Goal: Browse casually

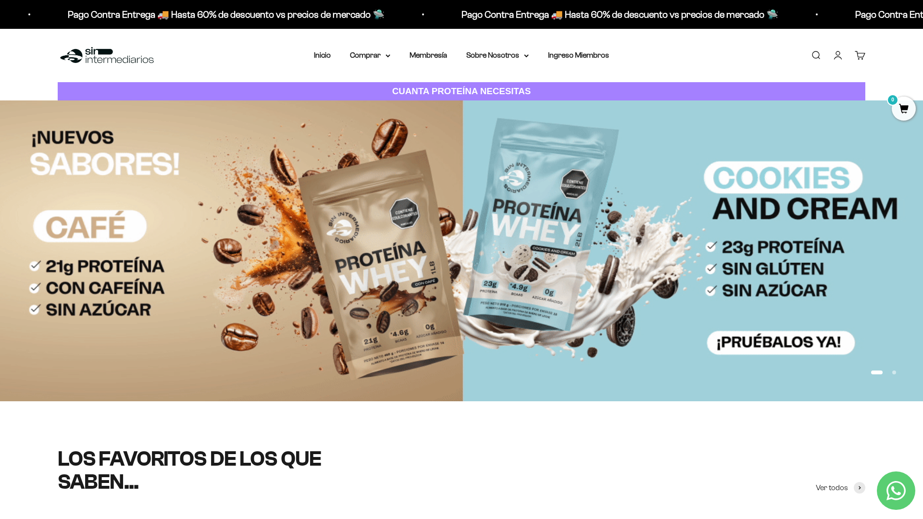
scroll to position [109, 0]
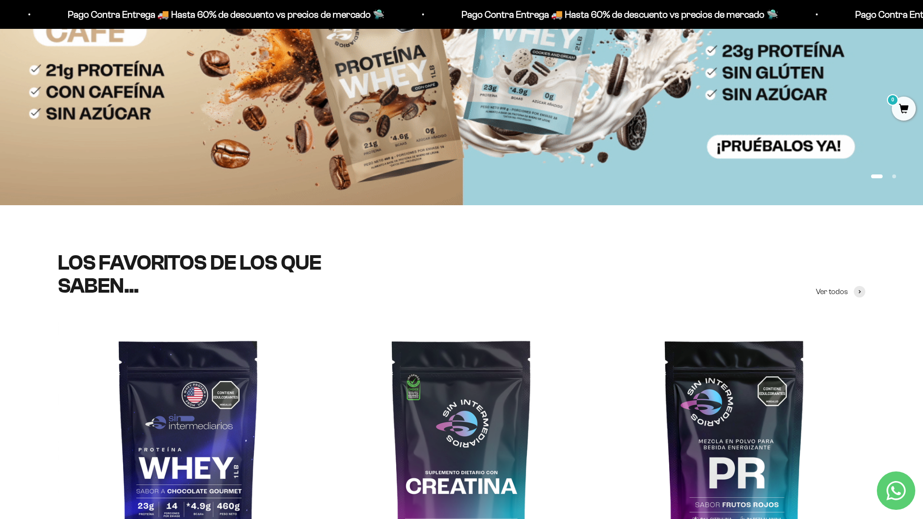
scroll to position [196, 0]
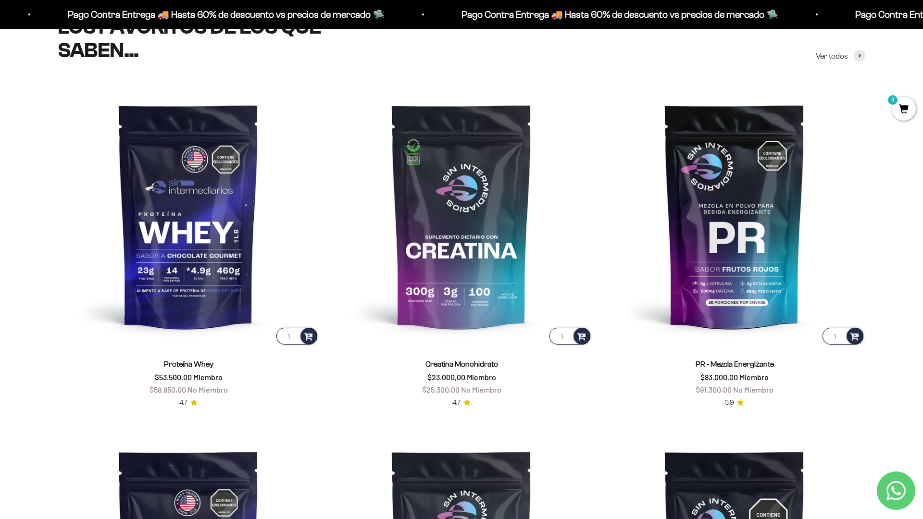
scroll to position [432, 0]
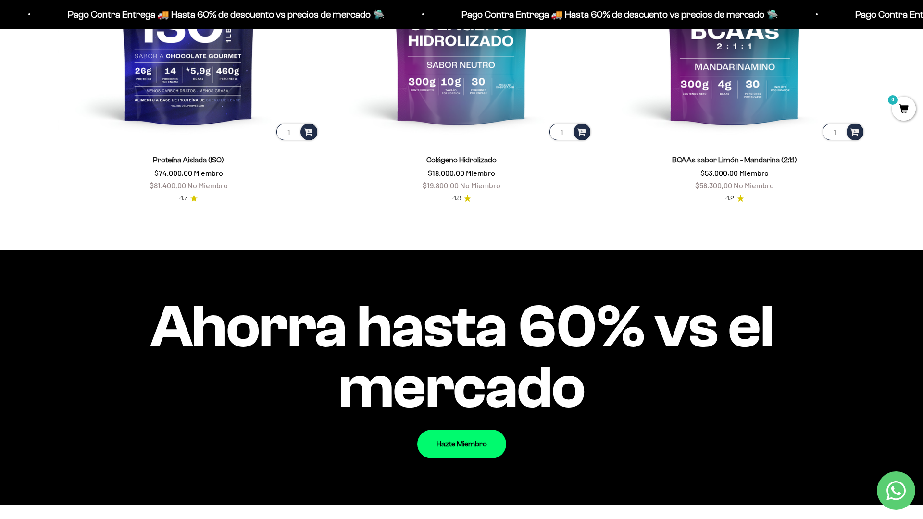
scroll to position [1046, 0]
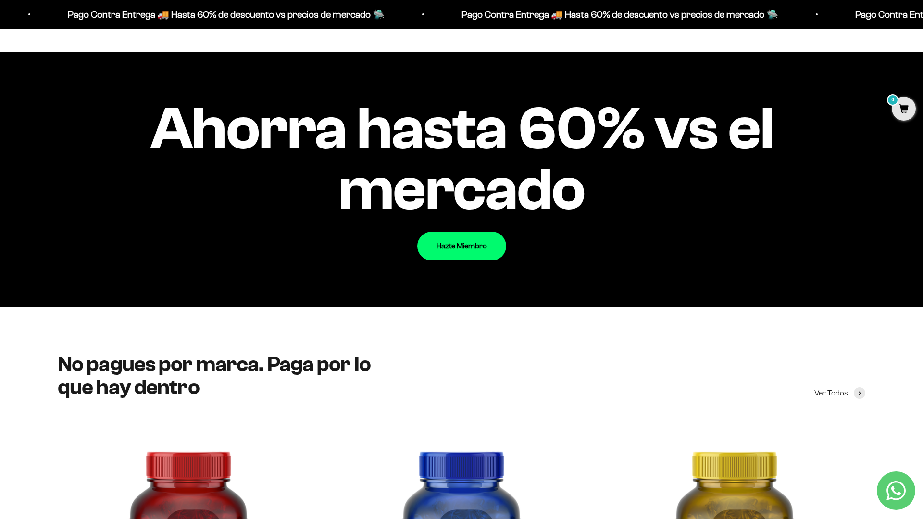
scroll to position [1181, 0]
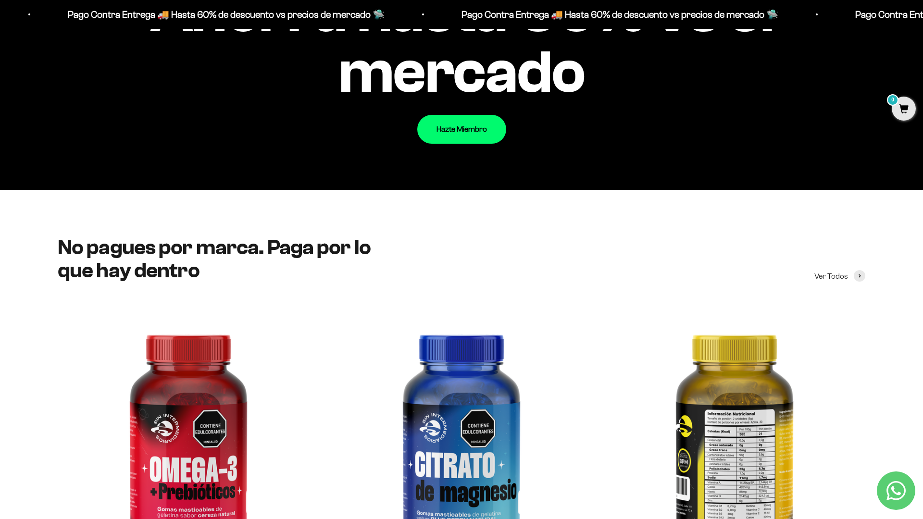
scroll to position [1364, 0]
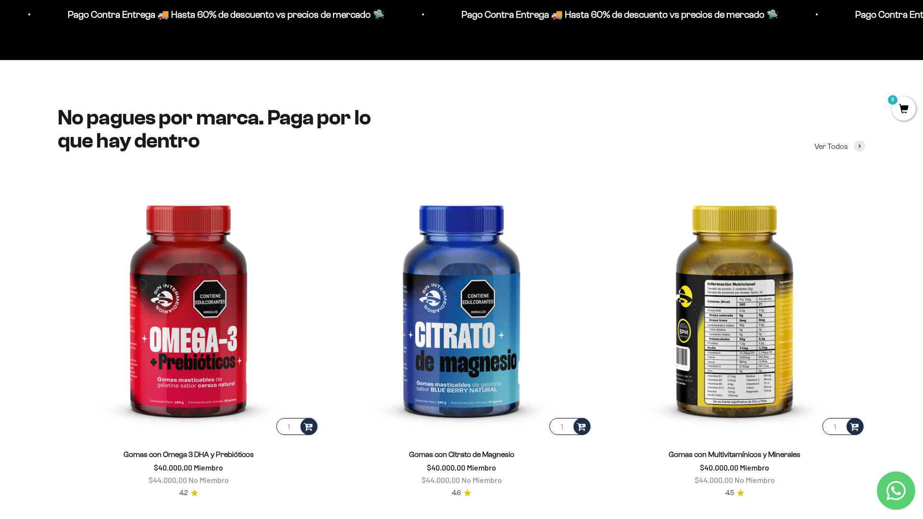
scroll to position [1562, 0]
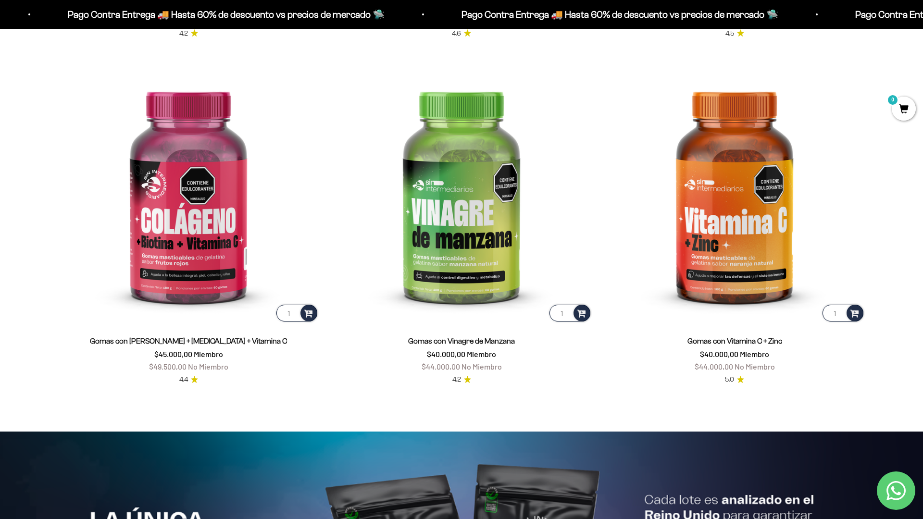
click at [235, 519] on html "Ir al contenido Pago Contra Entrega 🚚 Hasta 60% de descuento vs precios [PERSON…" at bounding box center [461, 435] width 923 height 4646
click at [923, 22] on html "Ir al contenido Pago Contra Entrega 🚚 Hasta 60% de descuento vs precios [PERSON…" at bounding box center [461, 435] width 923 height 4646
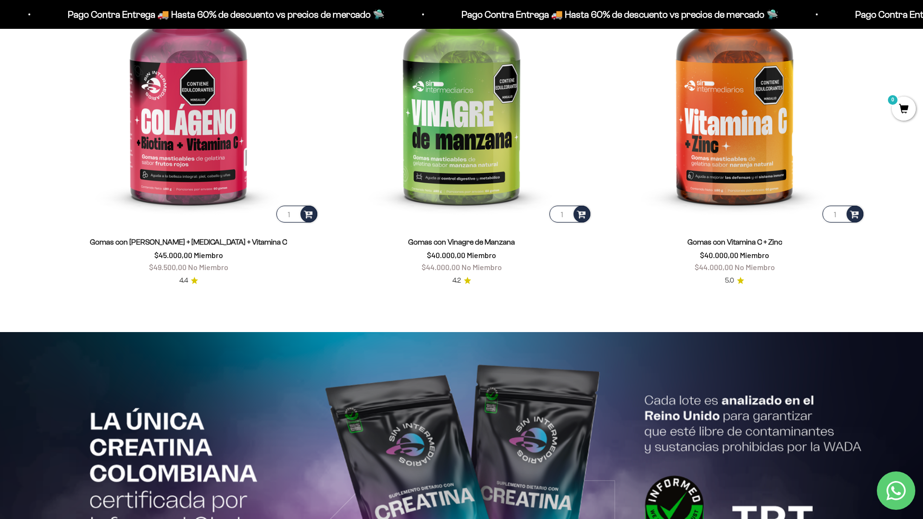
click at [923, 22] on html "Ir al contenido Pago Contra Entrega 🚚 Hasta 60% de descuento vs precios [PERSON…" at bounding box center [461, 336] width 923 height 4646
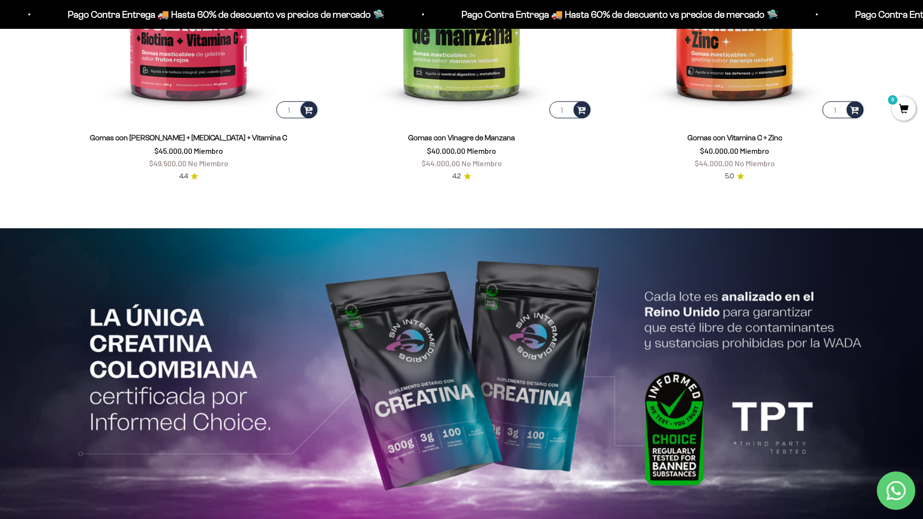
click at [923, 22] on html "Ir al contenido Pago Contra Entrega 🚚 Hasta 60% de descuento vs precios [PERSON…" at bounding box center [461, 231] width 923 height 4646
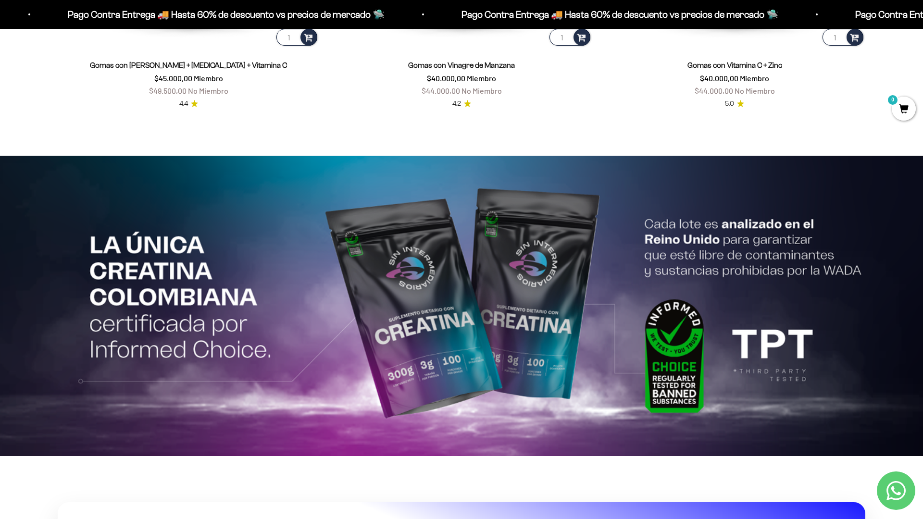
click at [923, 21] on html "Ir al contenido Pago Contra Entrega 🚚 Hasta 60% de descuento vs precios [PERSON…" at bounding box center [461, 159] width 923 height 4646
click at [923, 22] on html "Ir al contenido Pago Contra Entrega 🚚 Hasta 60% de descuento vs precios [PERSON…" at bounding box center [461, 159] width 923 height 4646
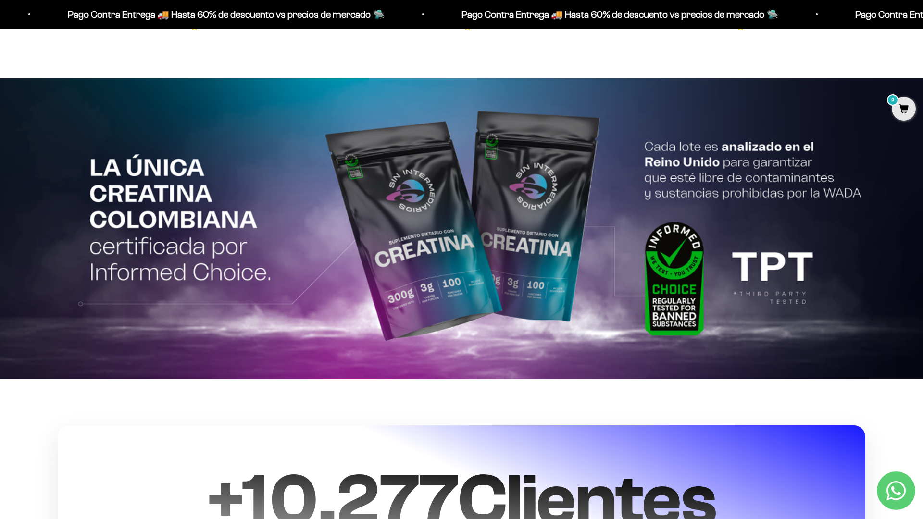
click at [923, 22] on html "Ir al contenido Pago Contra Entrega 🚚 Hasta 60% de descuento vs precios [PERSON…" at bounding box center [461, 82] width 923 height 4646
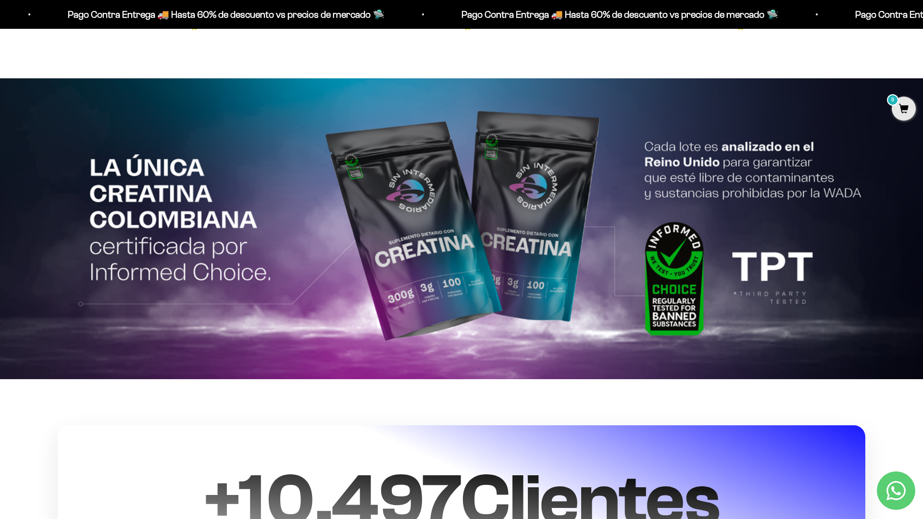
scroll to position [2368, 0]
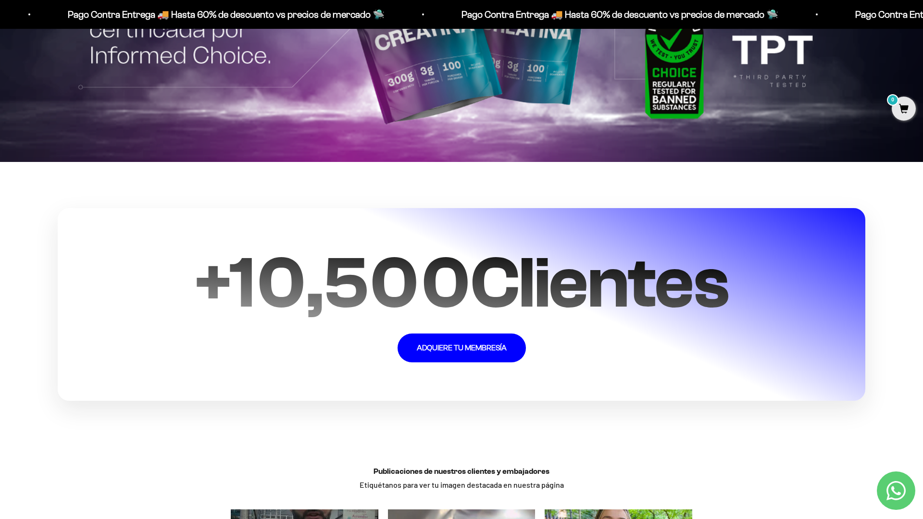
click at [877, 372] on section "+ 10,500 Clientes ADQUIERE TU MEMBRESÍA" at bounding box center [461, 304] width 923 height 285
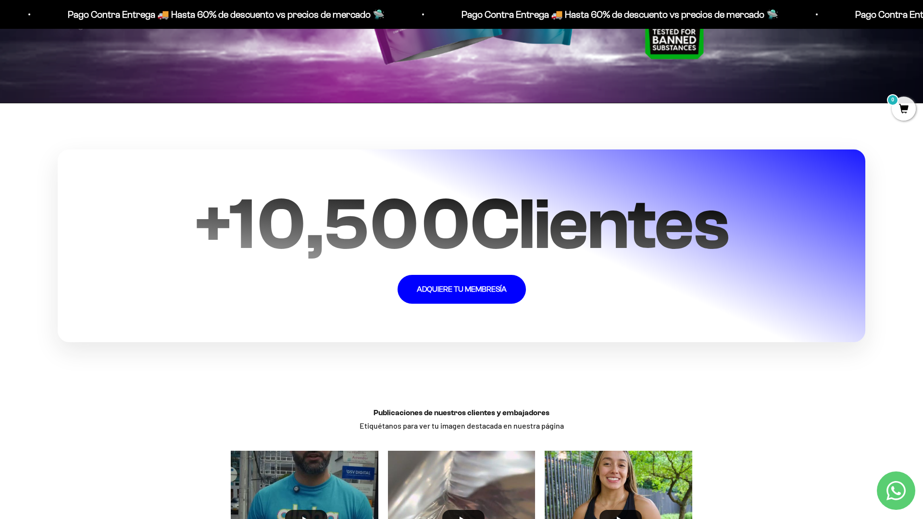
scroll to position [2569, 0]
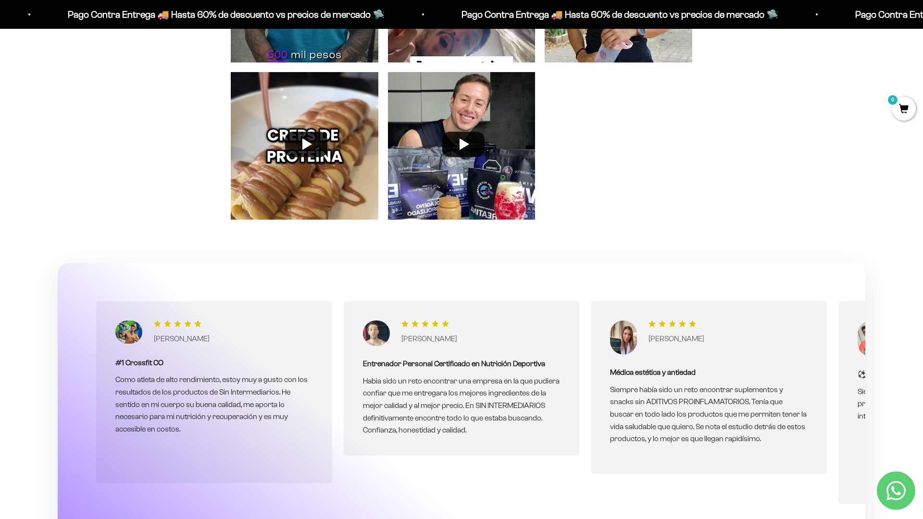
click at [735, 134] on div "Publicaciones de nuestros clientes y embajadores Etiquétanos para ver tu imagen…" at bounding box center [462, 57] width 808 height 391
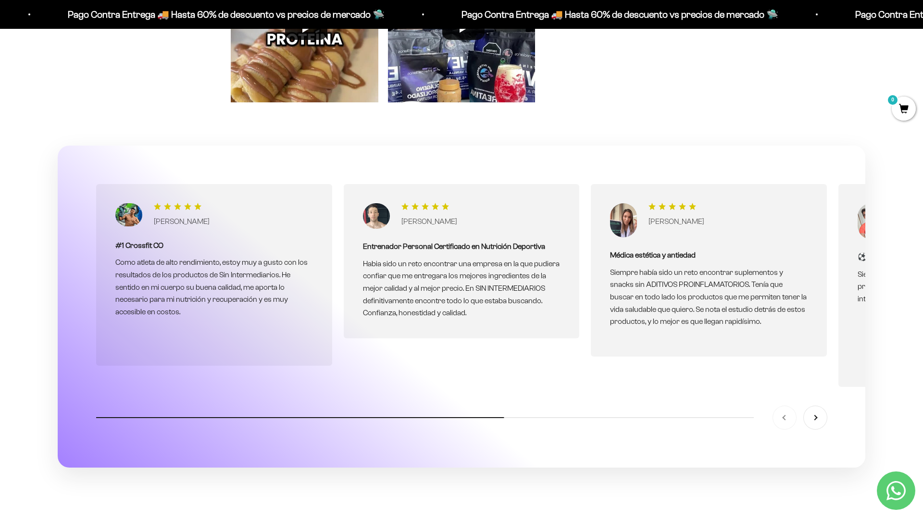
scroll to position [2064, 0]
